Goal: Check status

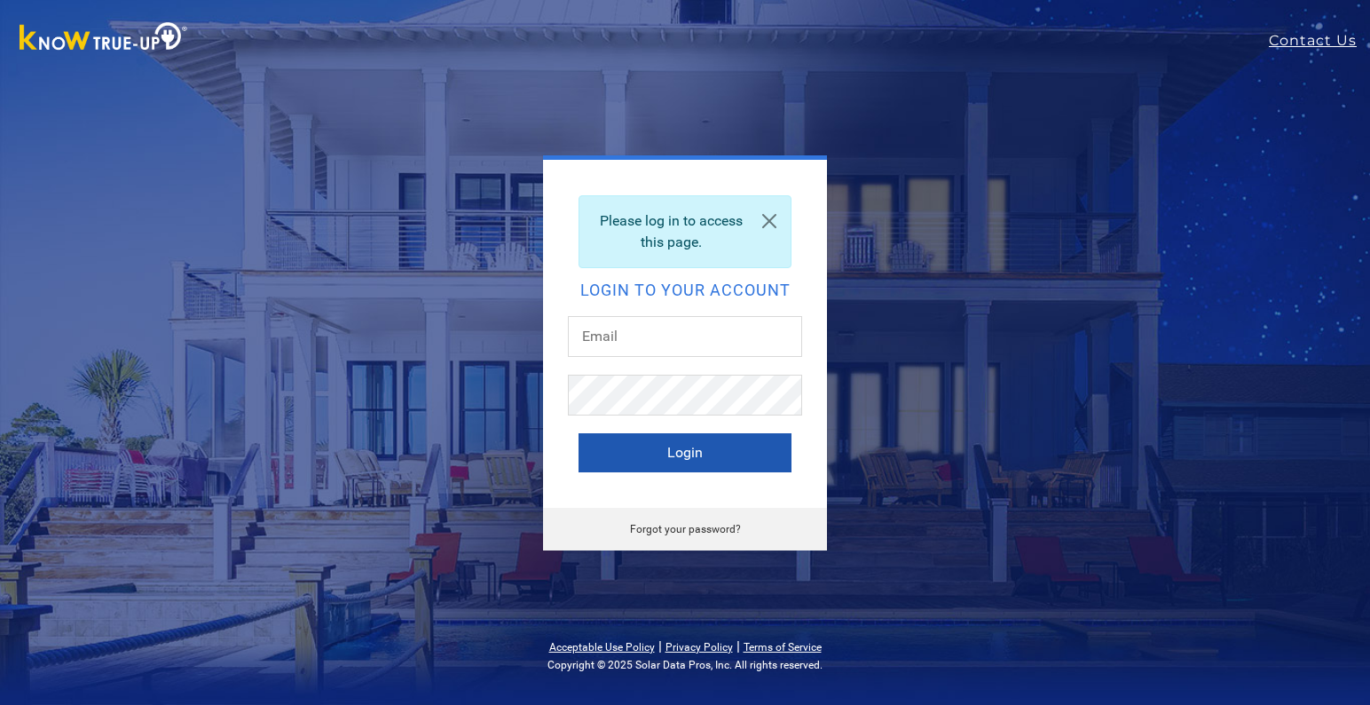
type input "[EMAIL_ADDRESS][DOMAIN_NAME]"
click at [689, 445] on button "Login" at bounding box center [685, 452] width 213 height 39
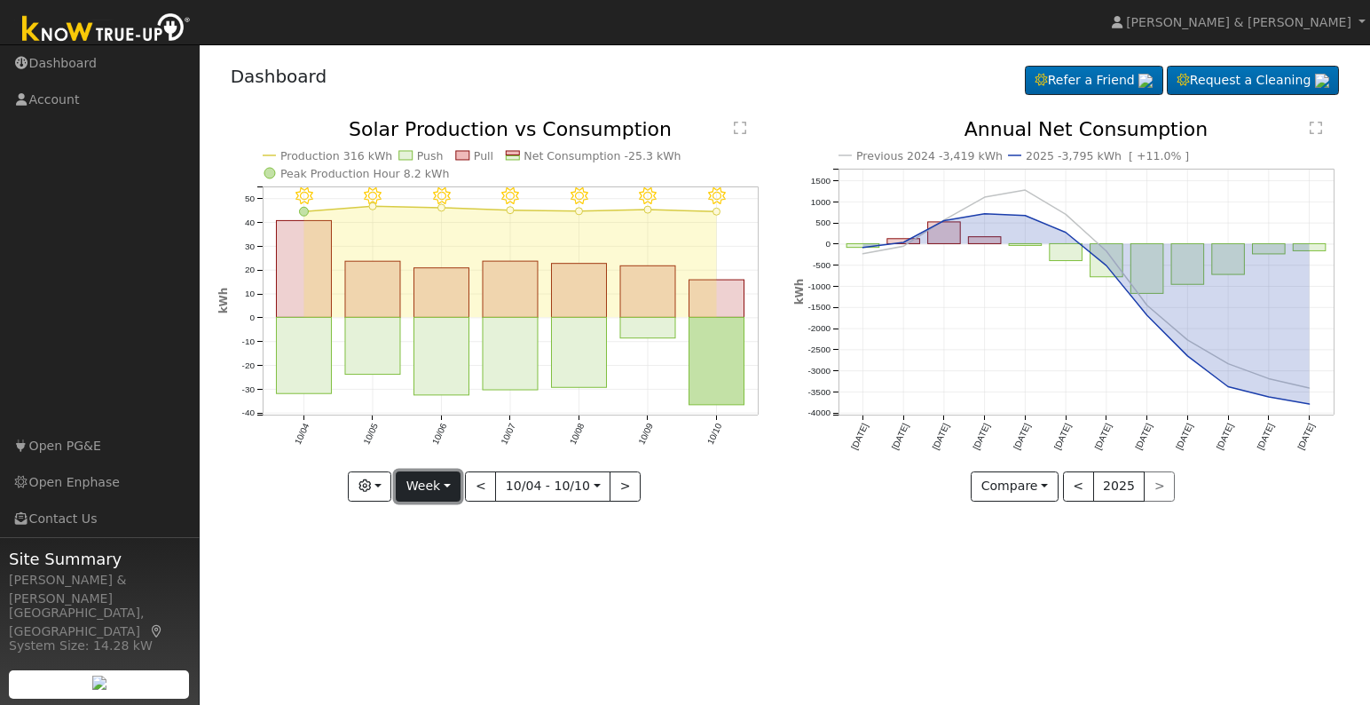
click at [441, 485] on button "Week" at bounding box center [428, 486] width 65 height 30
click at [441, 577] on link "Month" at bounding box center [458, 572] width 123 height 25
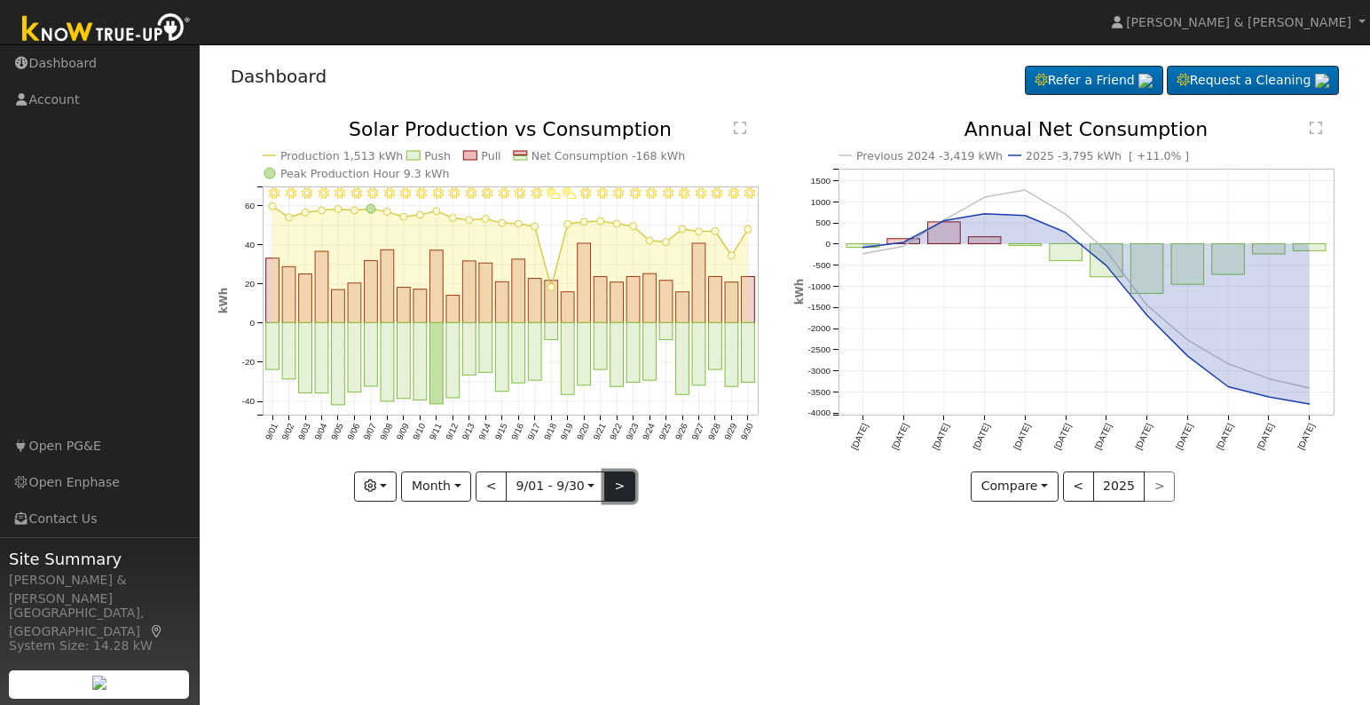
click at [623, 490] on button ">" at bounding box center [619, 486] width 31 height 30
type input "[DATE]"
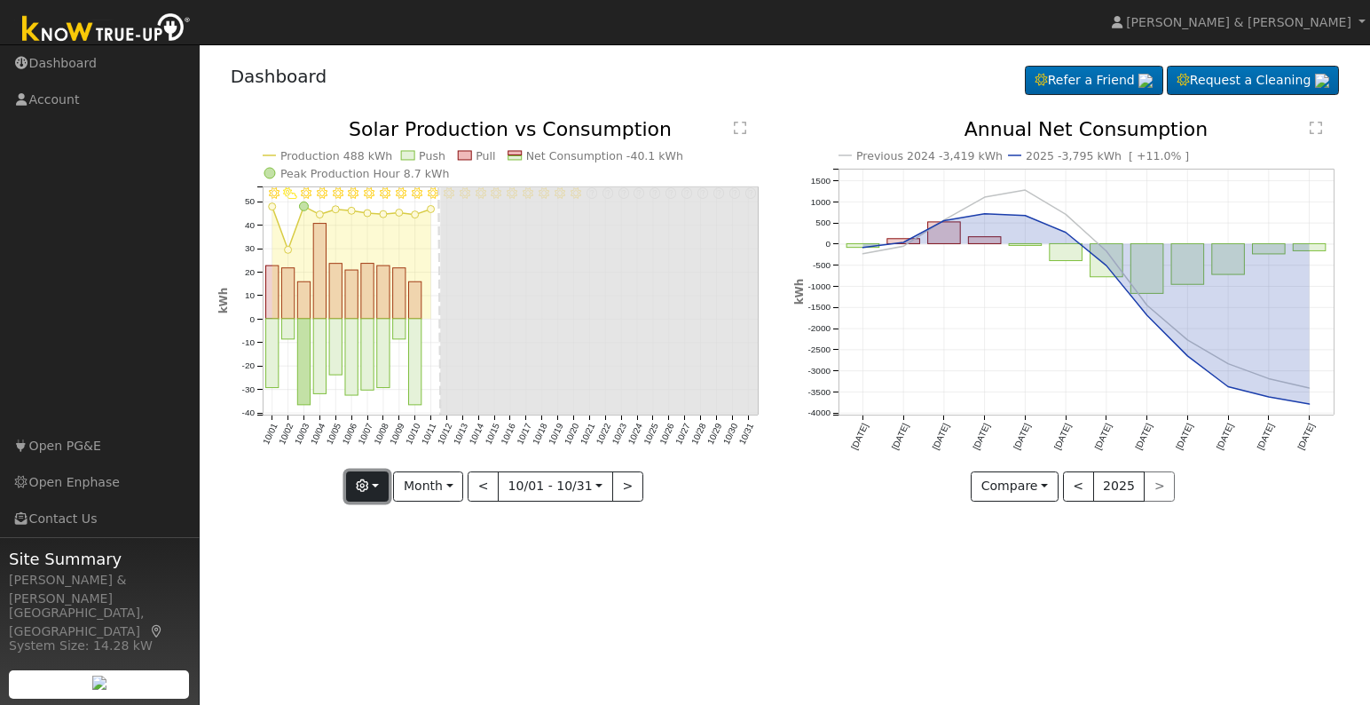
click at [387, 479] on button "button" at bounding box center [367, 486] width 43 height 30
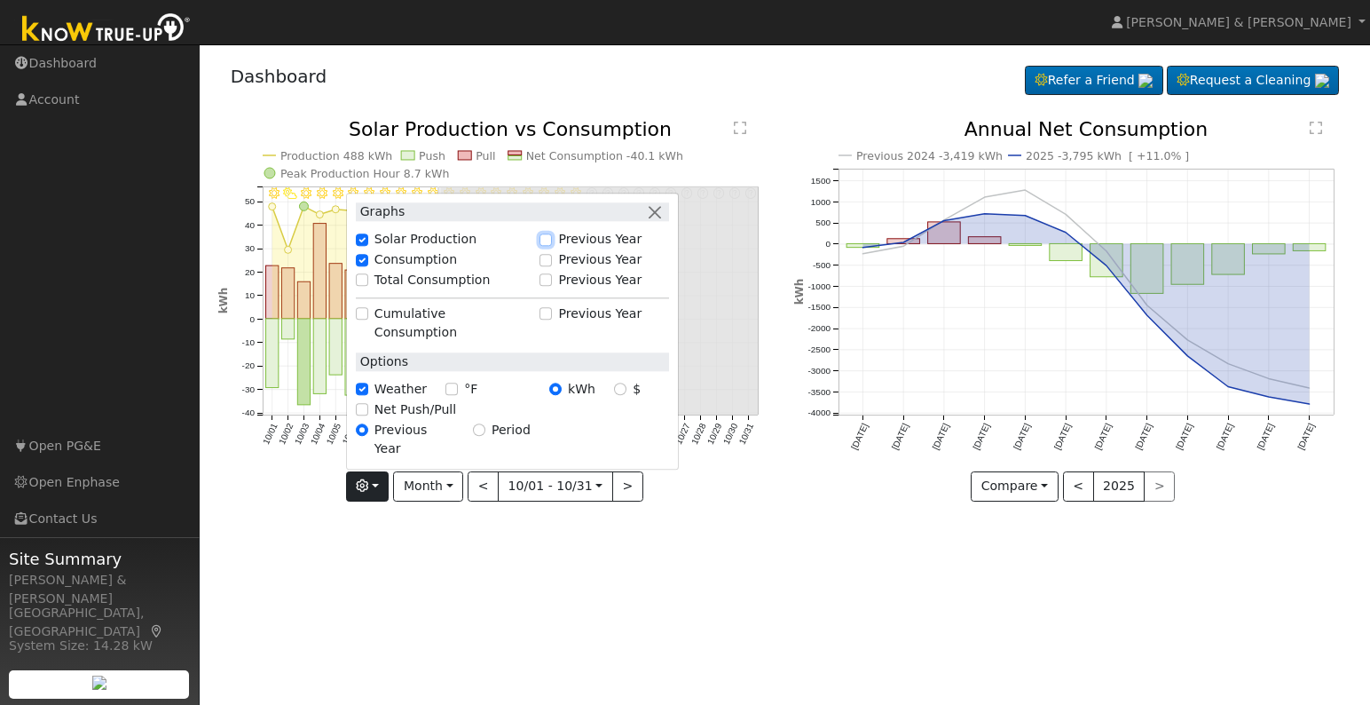
click at [552, 246] on input "Previous Year" at bounding box center [546, 239] width 12 height 12
checkbox input "true"
click at [665, 221] on button "button" at bounding box center [655, 211] width 19 height 19
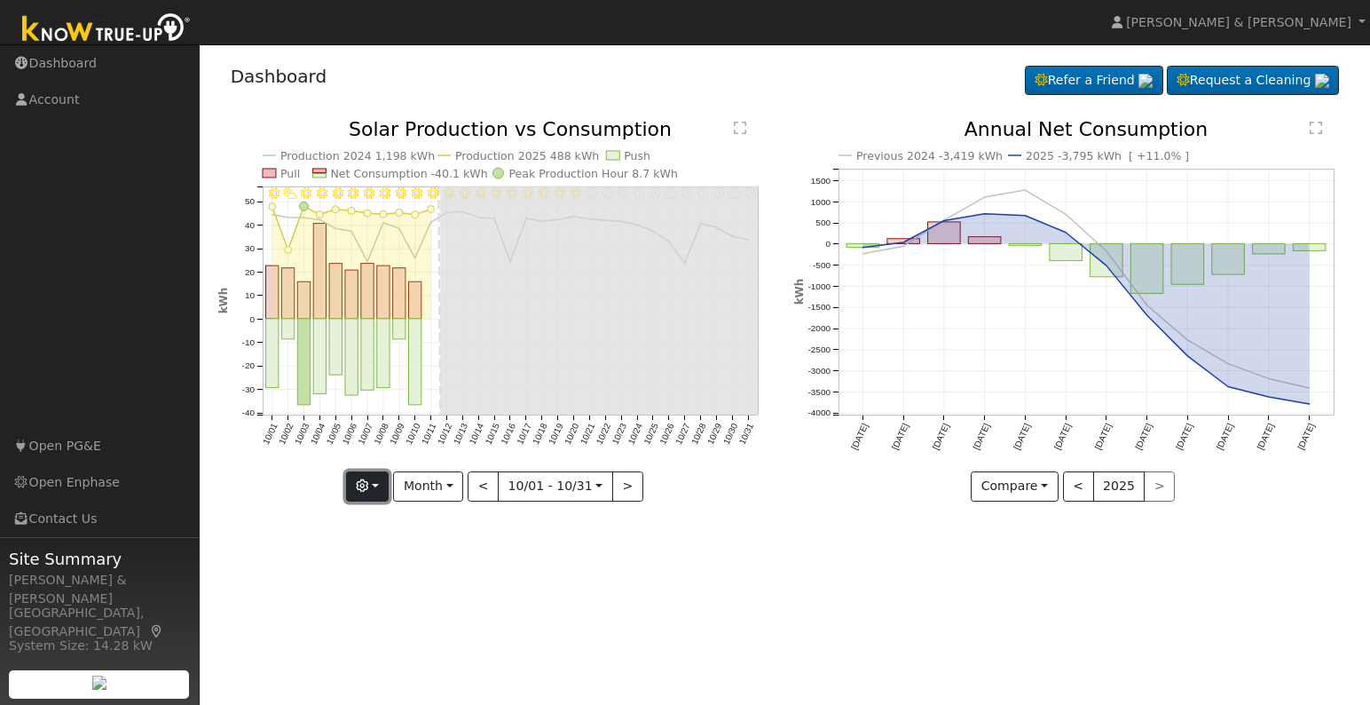
click at [386, 492] on button "button" at bounding box center [367, 486] width 43 height 30
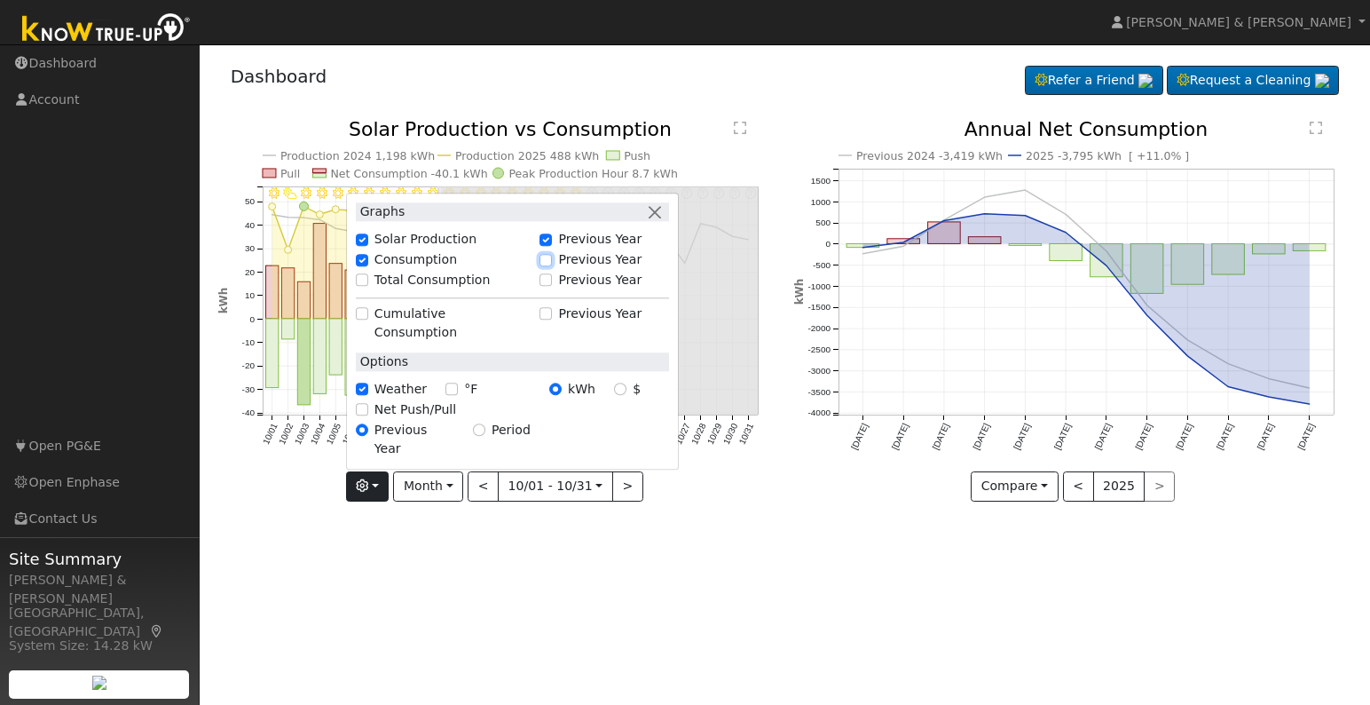
click at [549, 266] on input "Previous Year" at bounding box center [546, 260] width 12 height 12
checkbox input "true"
checkbox input "false"
click at [368, 246] on input "Solar Production" at bounding box center [362, 239] width 12 height 12
checkbox input "false"
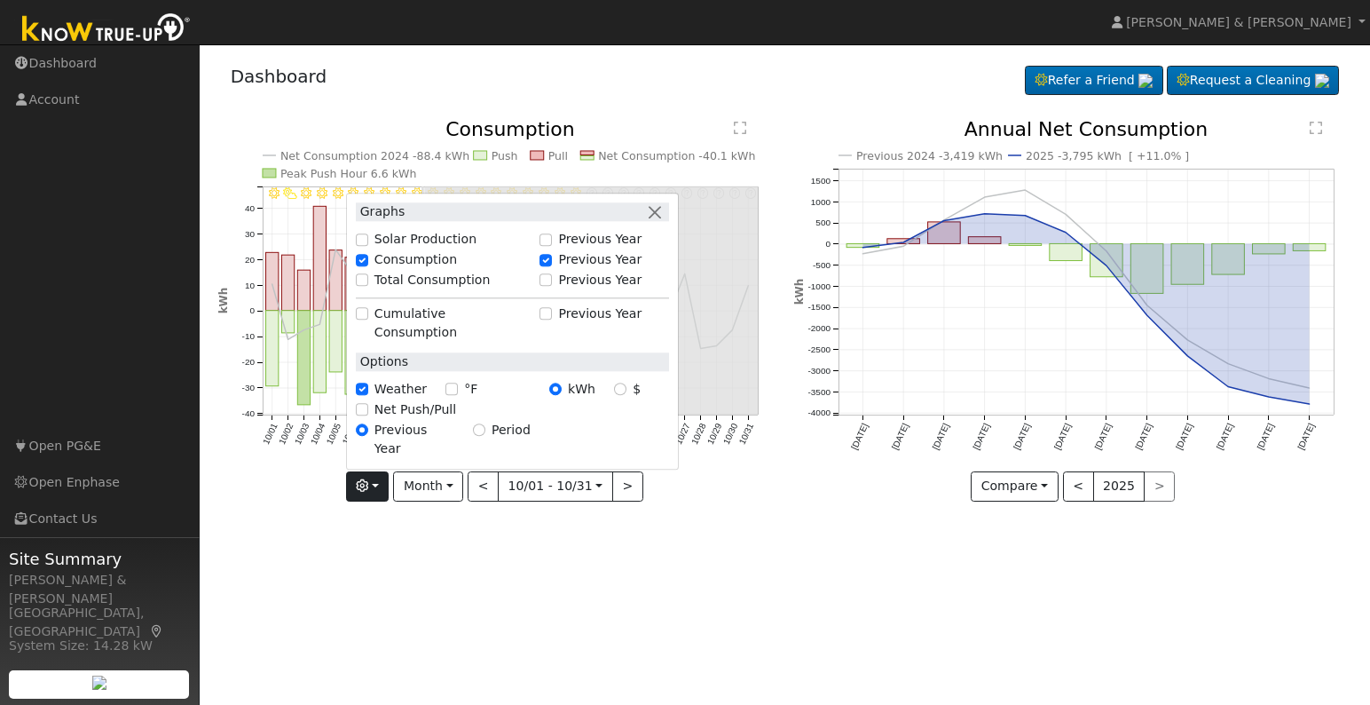
click at [624, 585] on div "User Profile First name Last name Email Email Notifications No Emails No Emails…" at bounding box center [785, 374] width 1170 height 660
